Goal: Navigation & Orientation: Find specific page/section

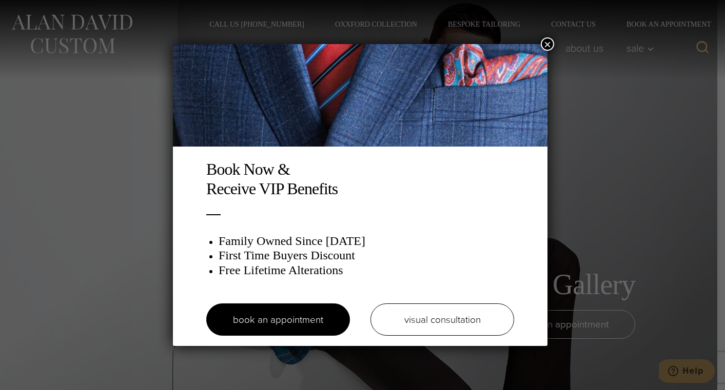
click at [550, 44] on button "×" at bounding box center [547, 43] width 13 height 13
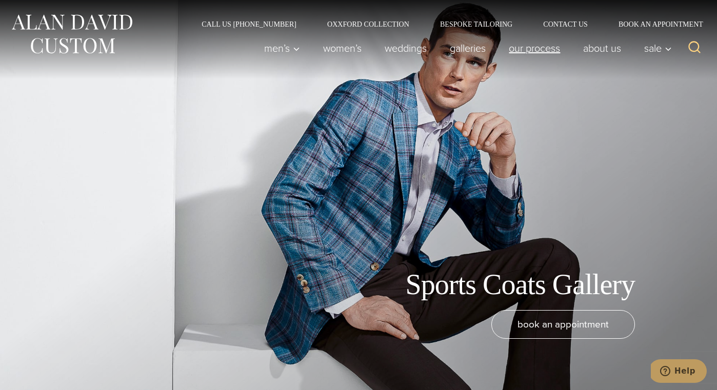
click at [505, 47] on link "Our Process" at bounding box center [534, 48] width 74 height 21
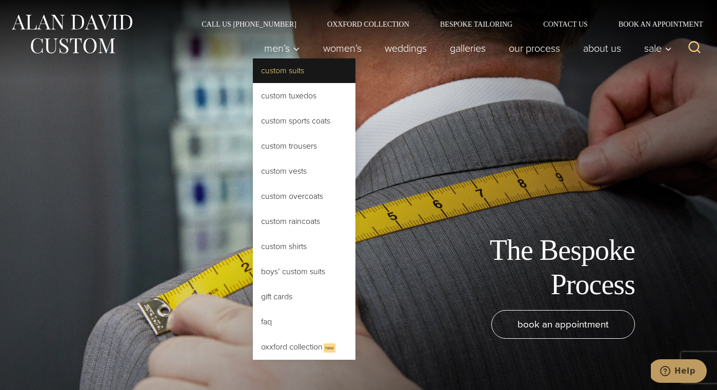
click at [253, 69] on link "Custom Suits" at bounding box center [304, 70] width 103 height 25
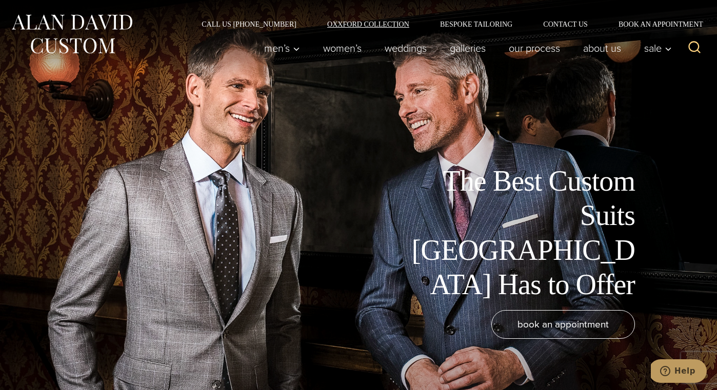
click at [372, 23] on link "Oxxford Collection" at bounding box center [368, 24] width 113 height 7
